Goal: Information Seeking & Learning: Find specific fact

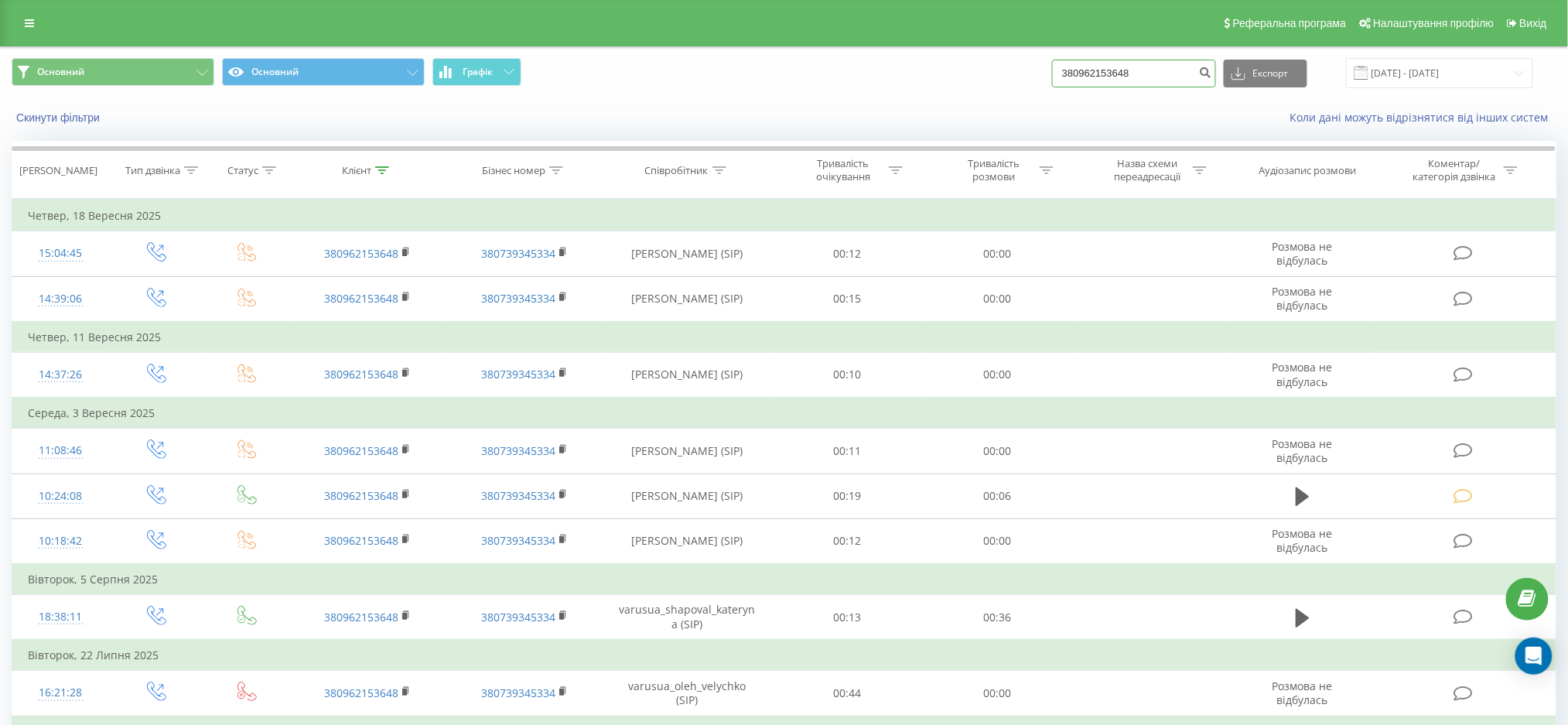
click at [1145, 65] on input "380962153648" at bounding box center [1134, 74] width 164 height 28
paste input "99046797"
type input "380999046797"
click at [1212, 75] on icon "submit" at bounding box center [1206, 70] width 13 height 9
